Goal: Find specific page/section: Find specific page/section

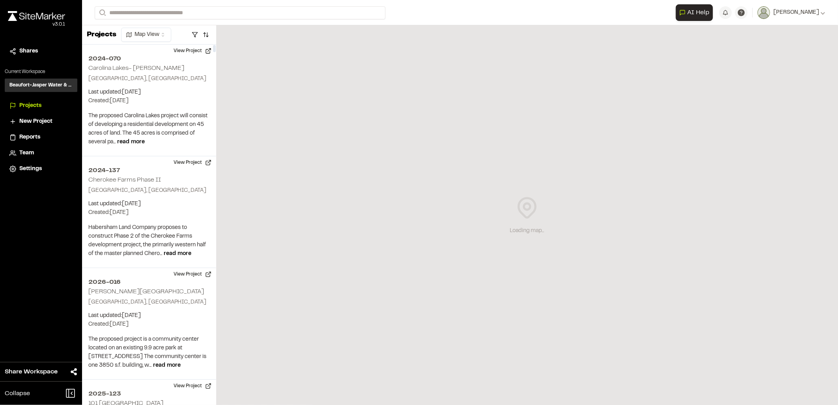
click at [157, 21] on div "**********" at bounding box center [460, 12] width 731 height 25
click at [150, 17] on input "Search" at bounding box center [240, 12] width 291 height 13
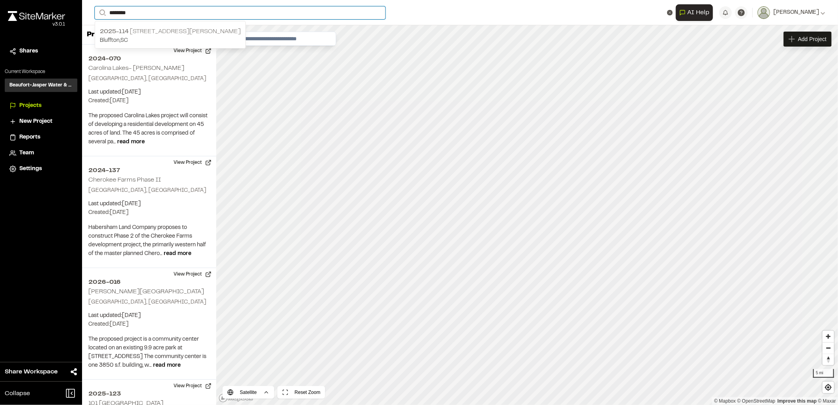
type input "********"
click at [142, 32] on p "2025-[STREET_ADDRESS][PERSON_NAME]" at bounding box center [170, 31] width 141 height 9
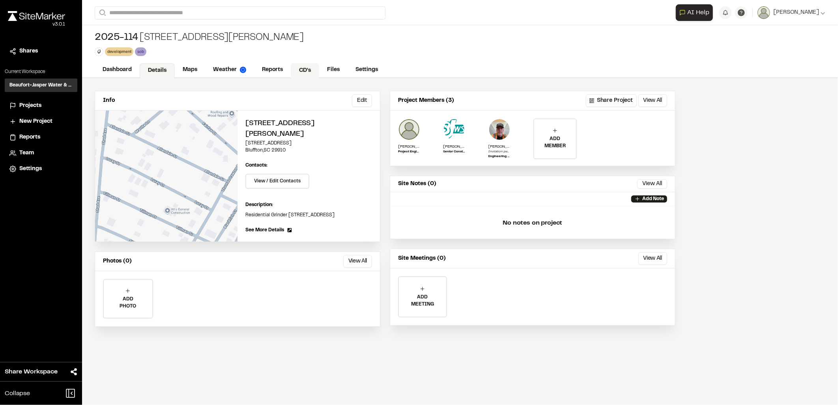
click at [311, 67] on link "CD's" at bounding box center [305, 70] width 28 height 15
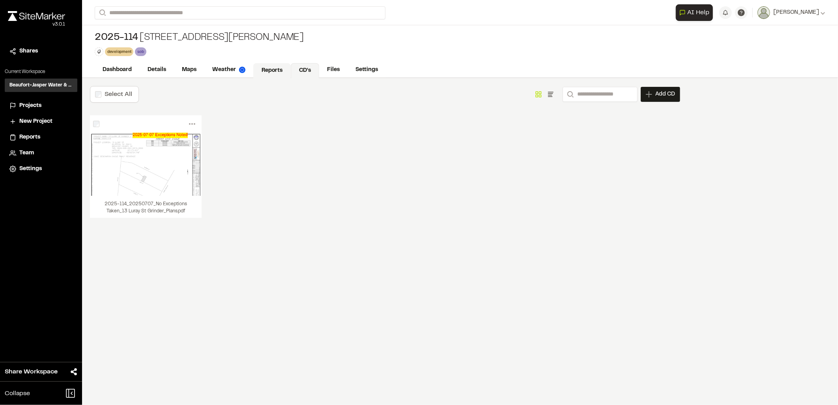
click at [277, 68] on link "Reports" at bounding box center [271, 70] width 37 height 15
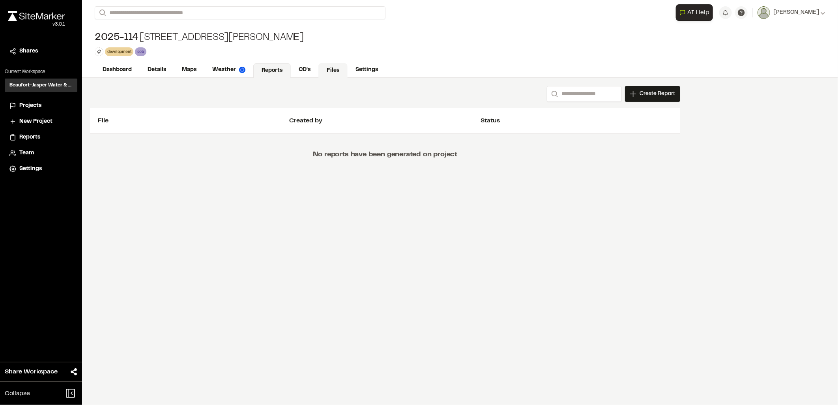
click at [328, 68] on link "Files" at bounding box center [332, 70] width 29 height 15
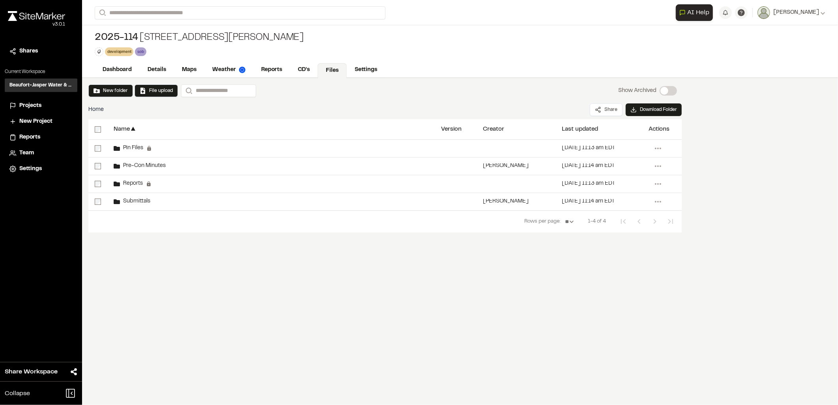
click at [170, 243] on div "New folder File upload Search Show Archived Show Archived Home Share Download F…" at bounding box center [385, 161] width 606 height 166
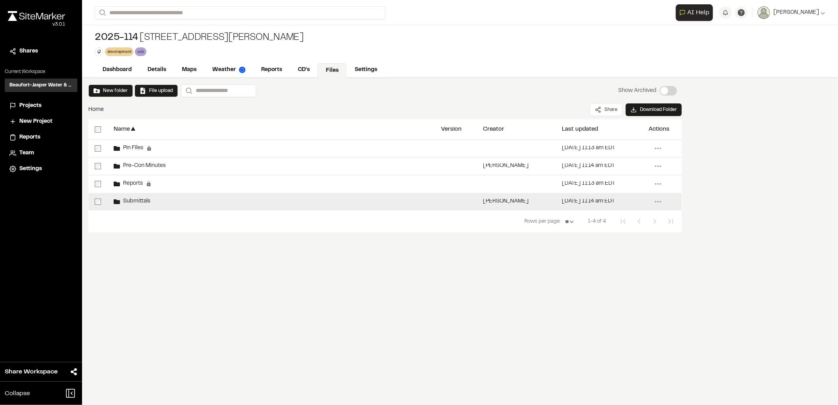
click at [154, 198] on div "Submittals" at bounding box center [271, 201] width 328 height 17
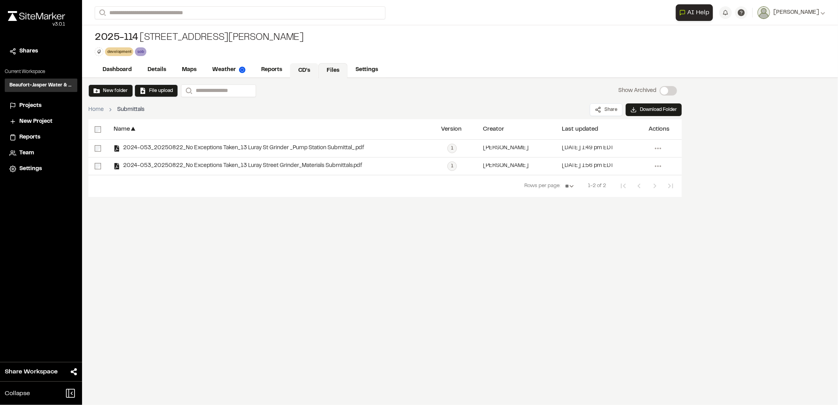
click at [298, 66] on link "CD's" at bounding box center [304, 70] width 28 height 15
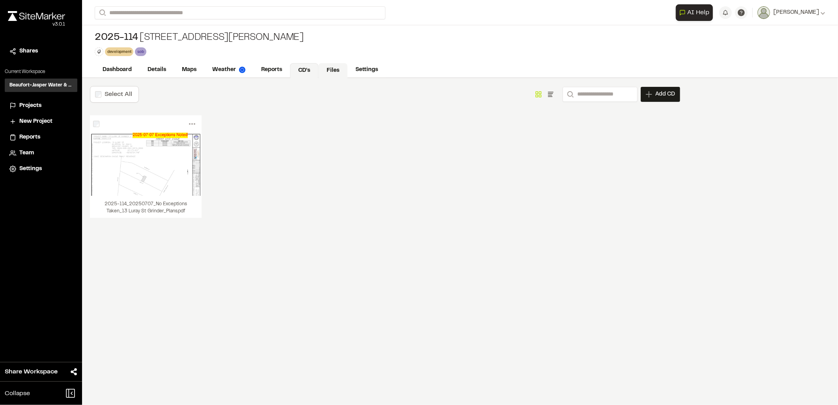
click at [324, 67] on link "Files" at bounding box center [332, 70] width 29 height 15
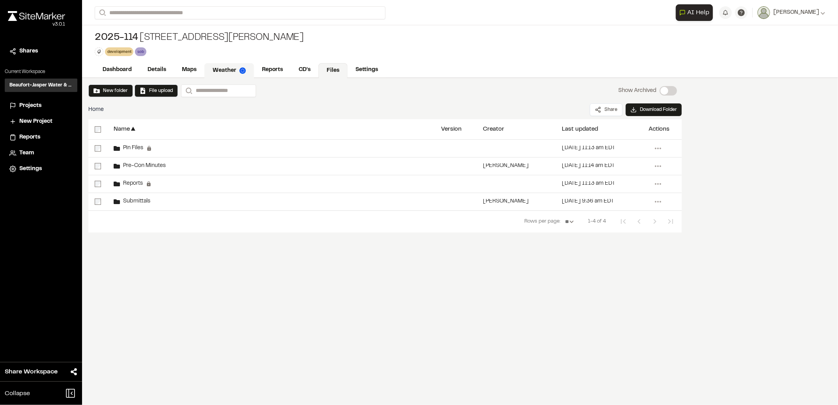
click at [219, 71] on link "Weather" at bounding box center [229, 70] width 50 height 15
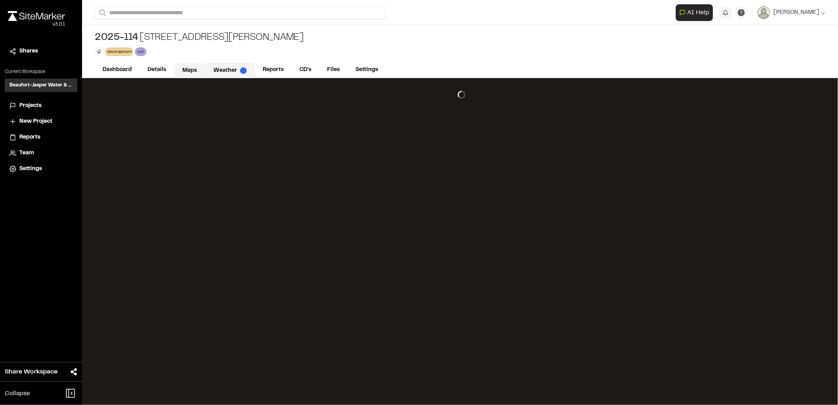
click at [196, 69] on link "Maps" at bounding box center [189, 70] width 31 height 15
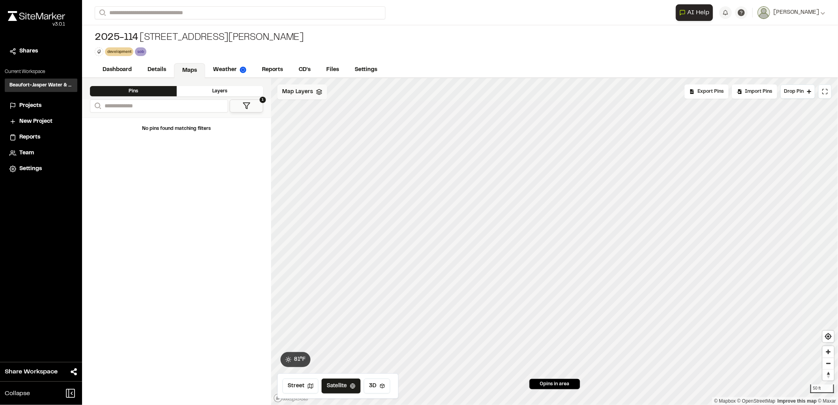
click at [286, 98] on div "Map Layers" at bounding box center [302, 91] width 50 height 15
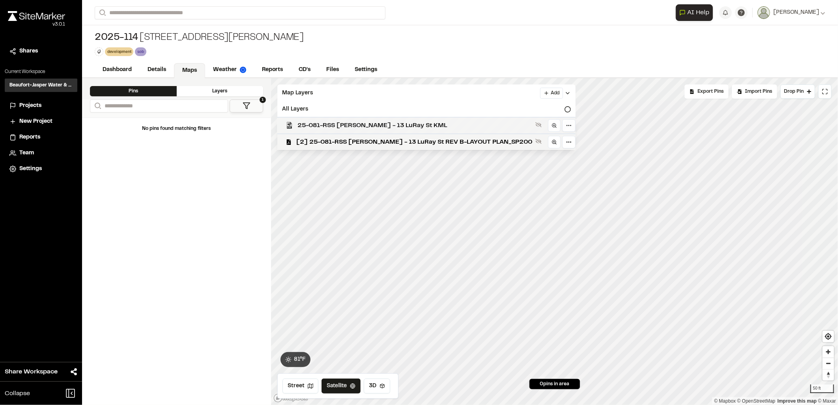
click at [364, 127] on span "25-081-RSS [PERSON_NAME] - 13 LuRay St KML" at bounding box center [415, 125] width 235 height 9
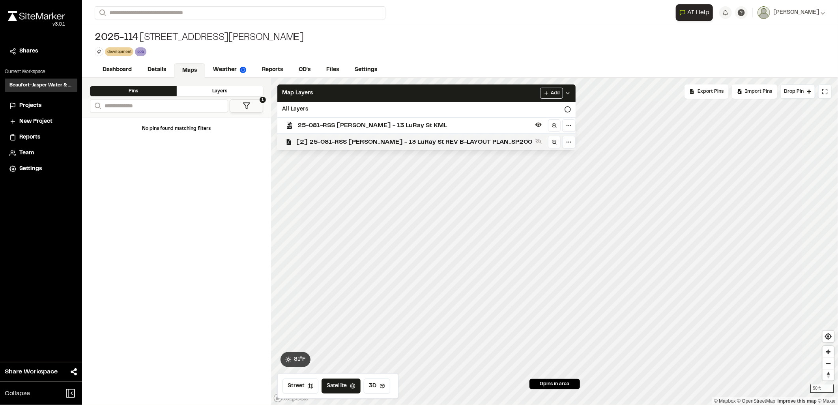
click at [363, 139] on span "[2] 25-081-RSS [PERSON_NAME] - 13 LuRay St REV B-LAYOUT PLAN_SP200" at bounding box center [414, 141] width 236 height 9
